Goal: Task Accomplishment & Management: Use online tool/utility

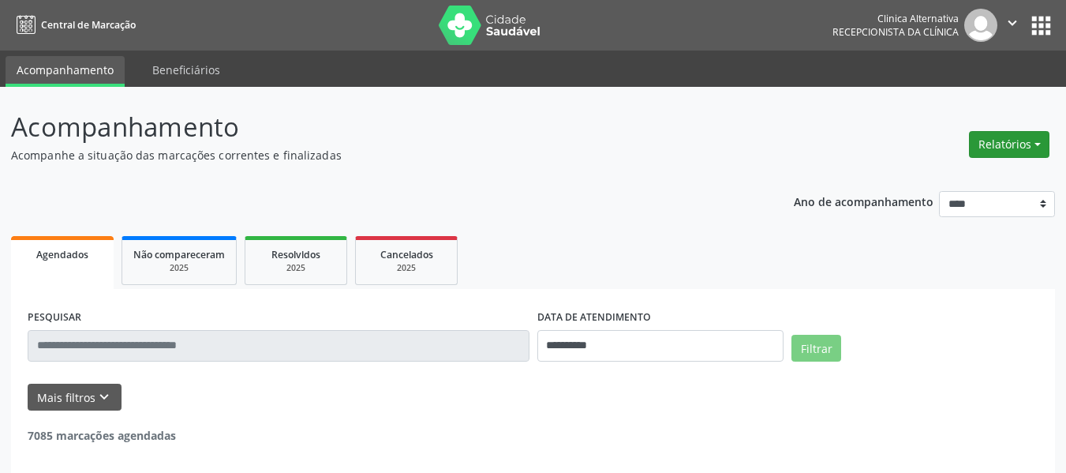
click at [993, 144] on button "Relatórios" at bounding box center [1009, 144] width 81 height 27
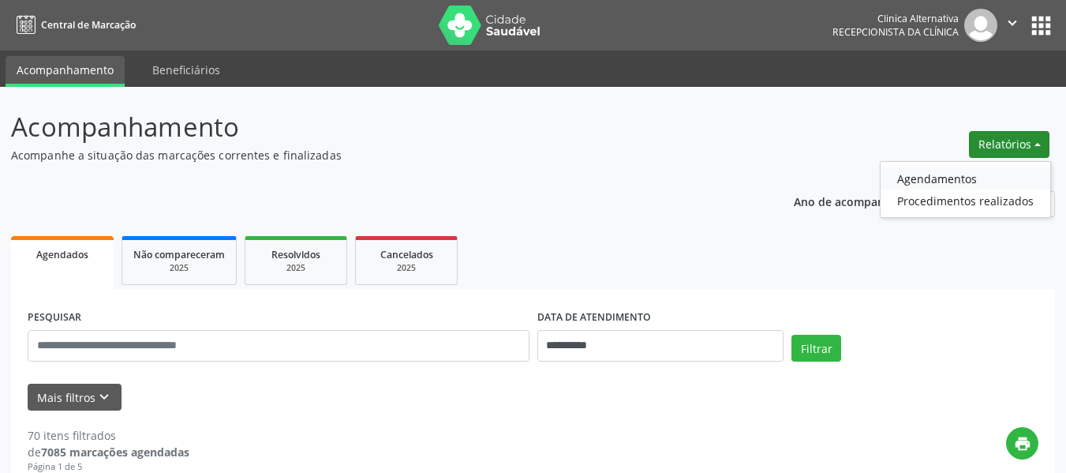
click at [957, 182] on link "Agendamentos" at bounding box center [966, 178] width 170 height 22
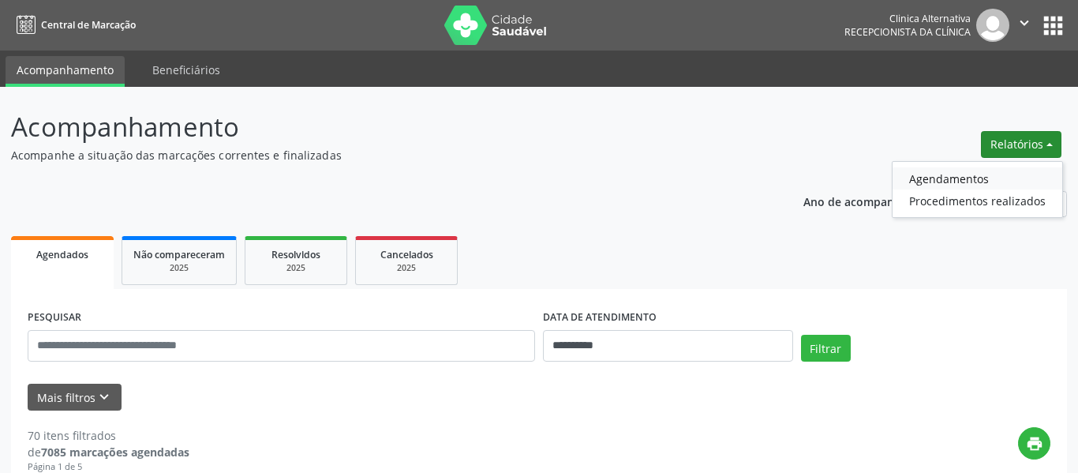
select select "*"
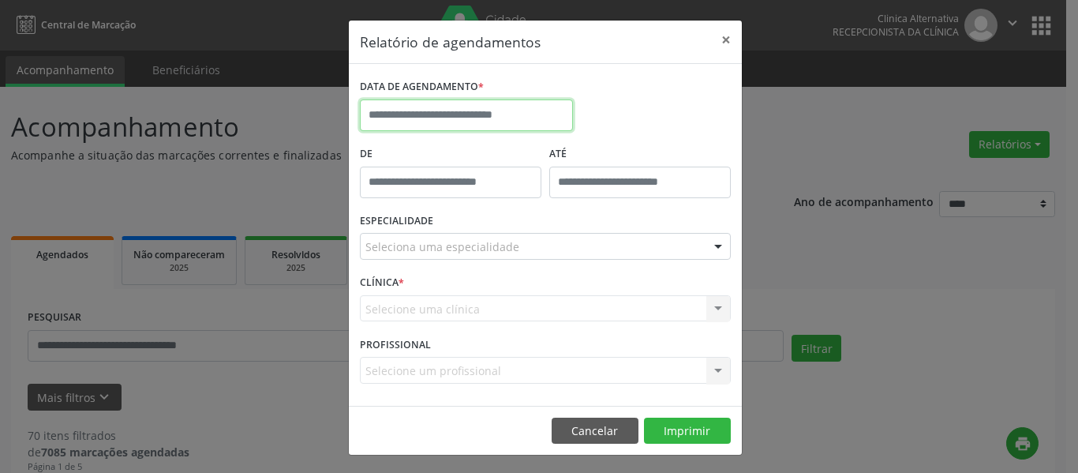
click at [561, 118] on input "text" at bounding box center [466, 115] width 213 height 32
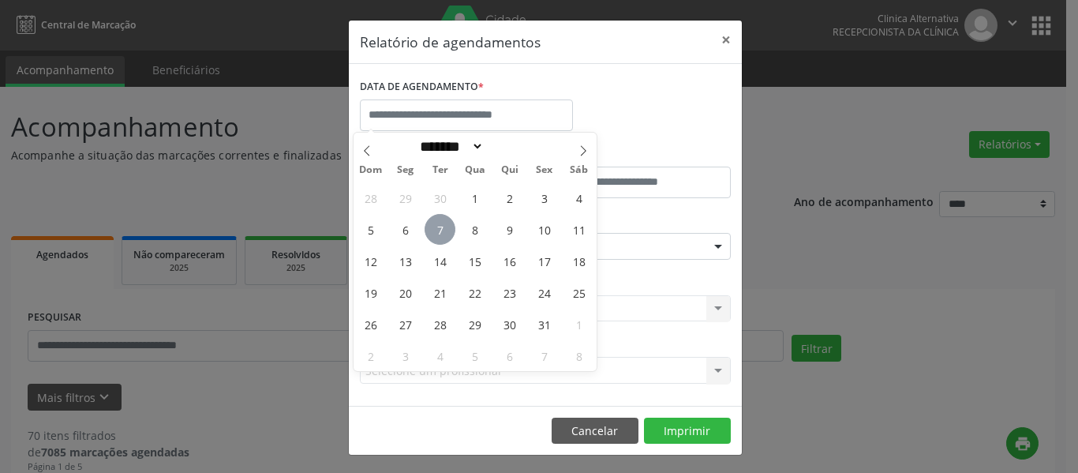
click at [448, 226] on span "7" at bounding box center [440, 229] width 31 height 31
type input "**********"
click at [448, 226] on span "7" at bounding box center [440, 229] width 31 height 31
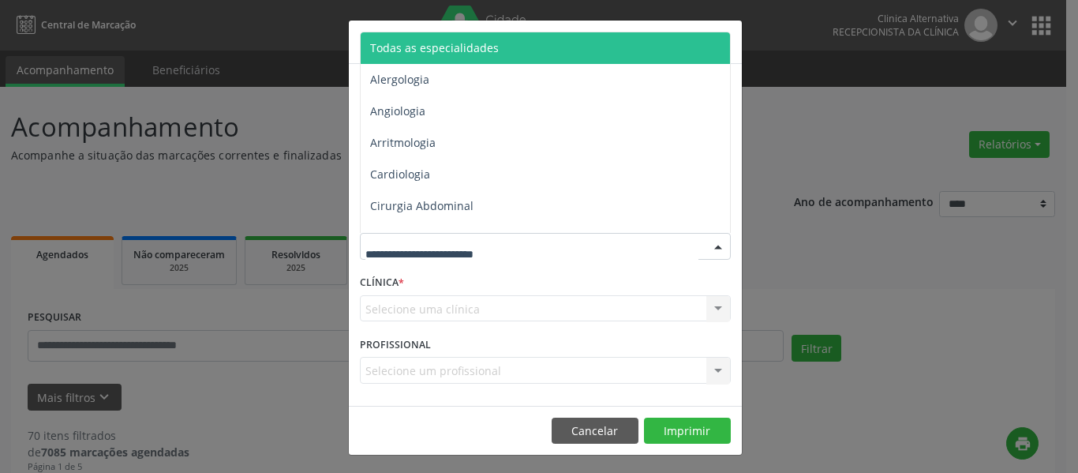
click at [713, 244] on div at bounding box center [718, 247] width 24 height 27
click at [496, 51] on span "Todas as especialidades" at bounding box center [547, 48] width 372 height 32
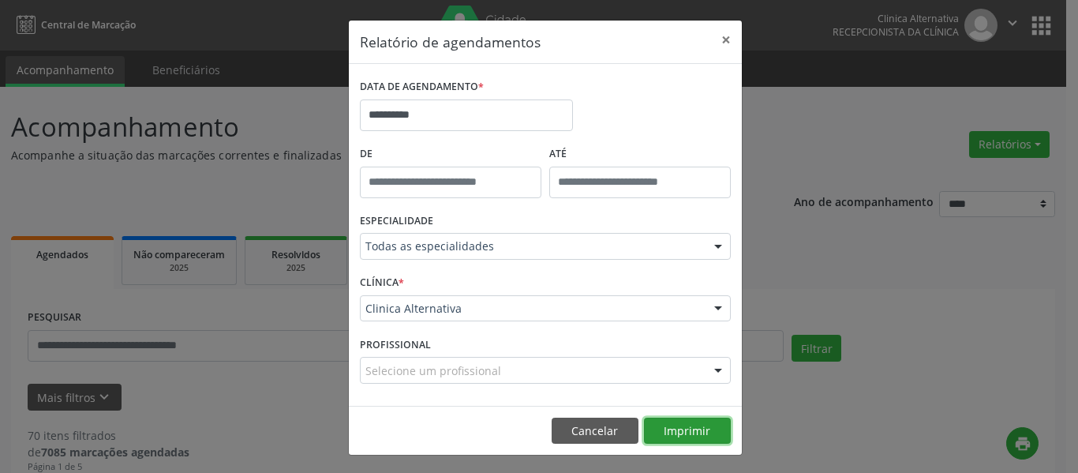
click at [695, 429] on button "Imprimir" at bounding box center [687, 431] width 87 height 27
click at [719, 39] on button "×" at bounding box center [726, 40] width 32 height 39
